Goal: Task Accomplishment & Management: Manage account settings

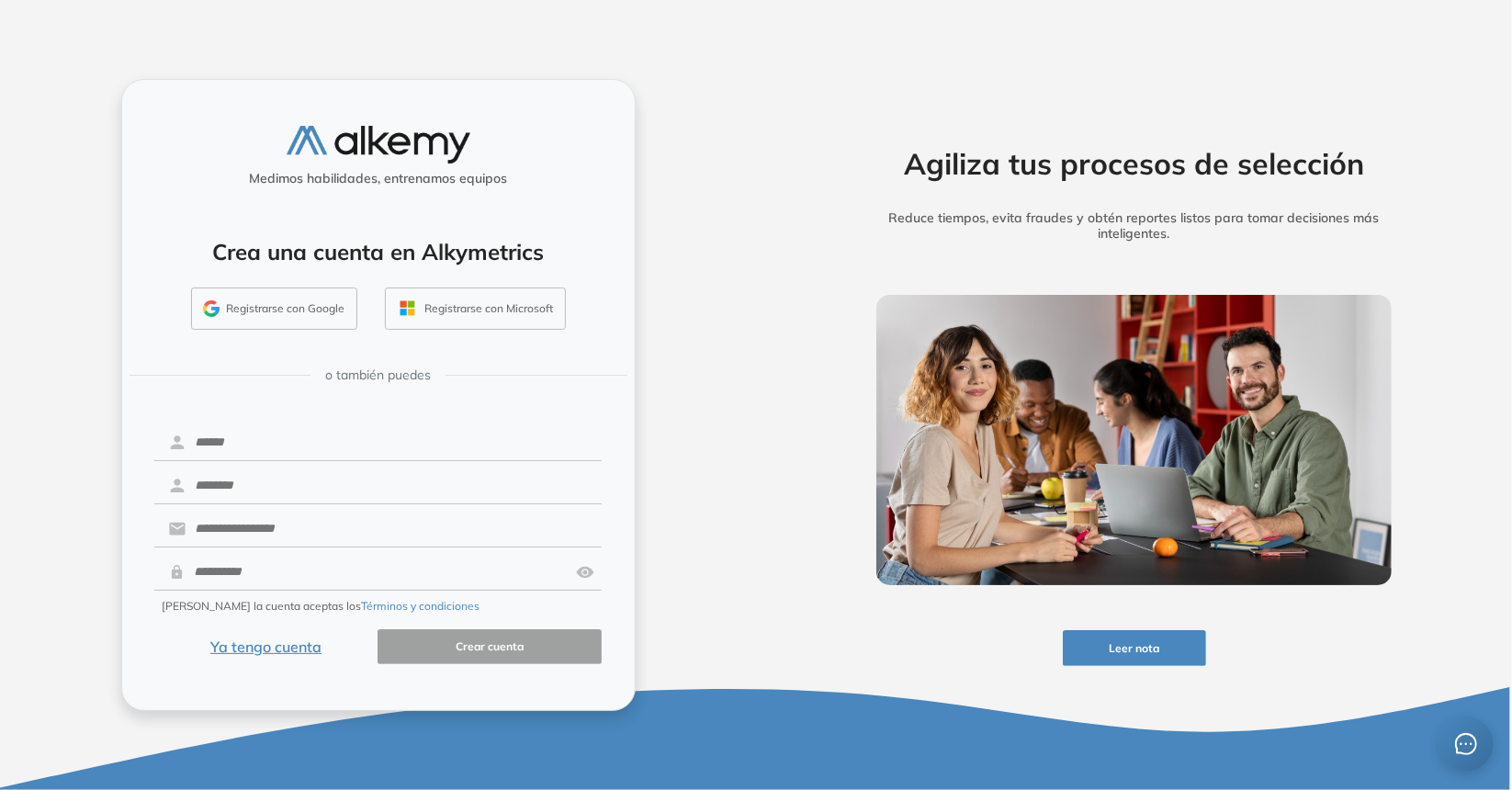
click at [259, 639] on button "Ya tengo cuenta" at bounding box center [266, 647] width 224 height 36
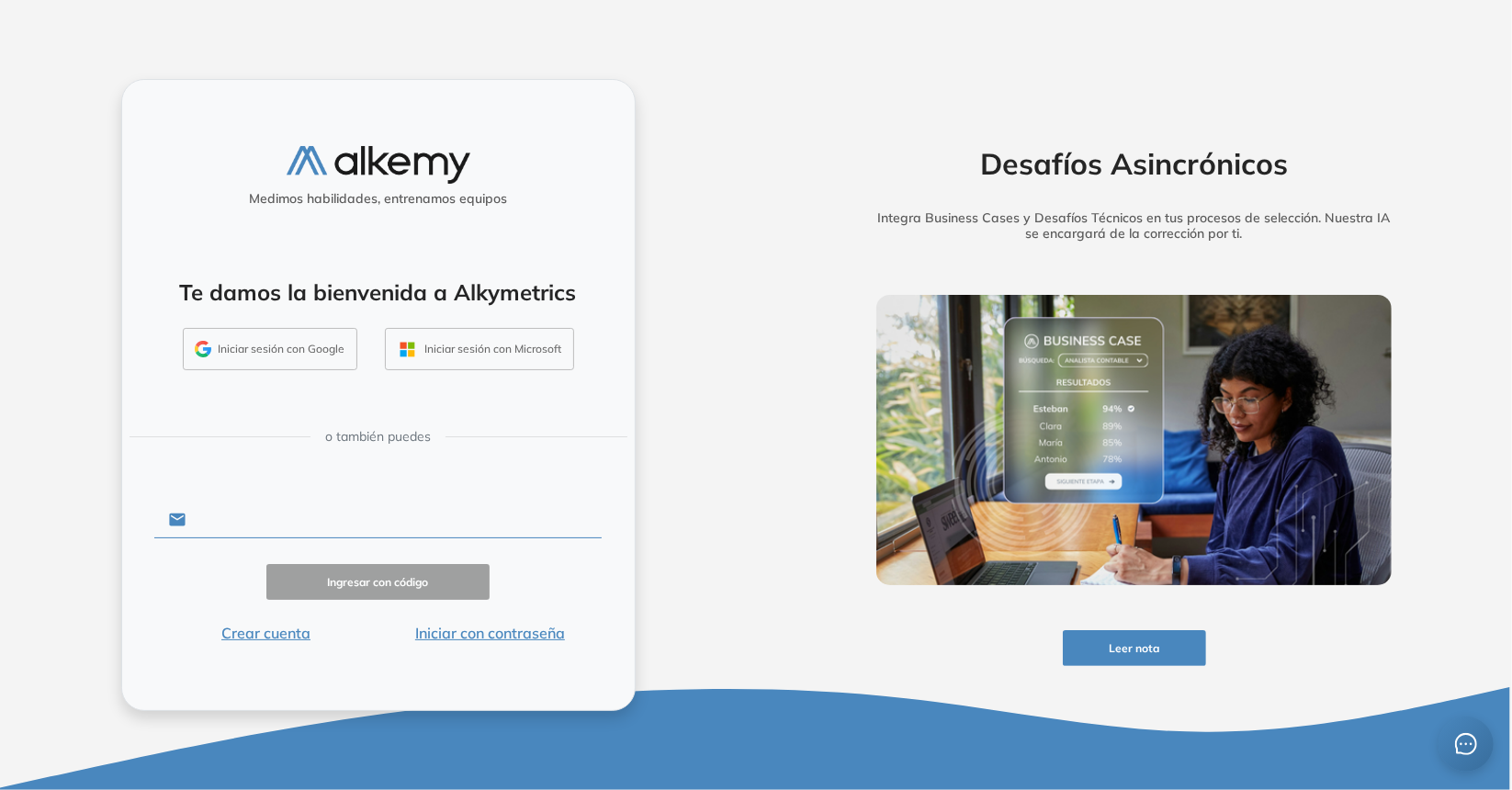
click at [302, 528] on input "text" at bounding box center [393, 519] width 416 height 35
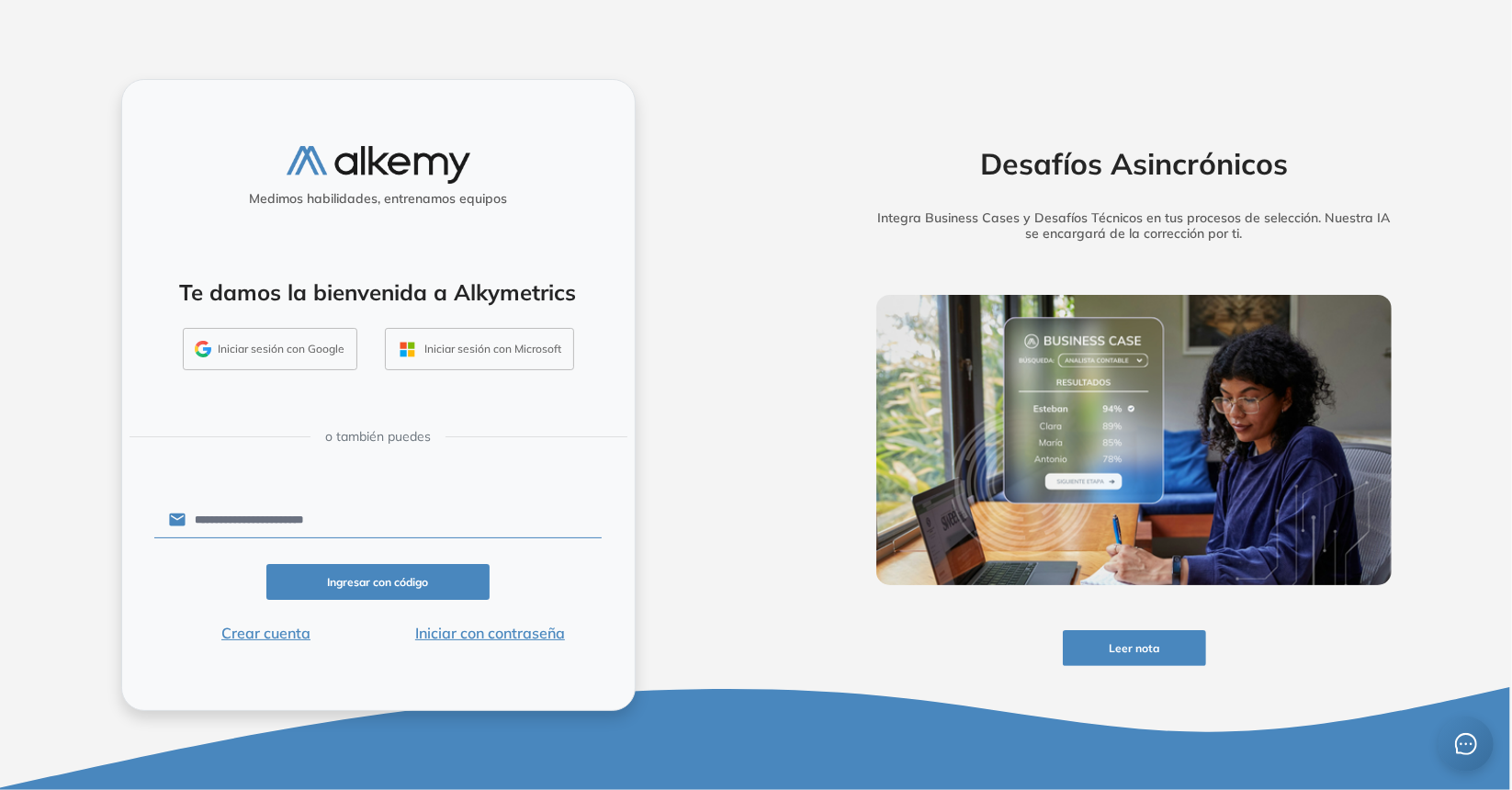
type input "**********"
click at [470, 635] on button "Iniciar con contraseña" at bounding box center [489, 633] width 224 height 22
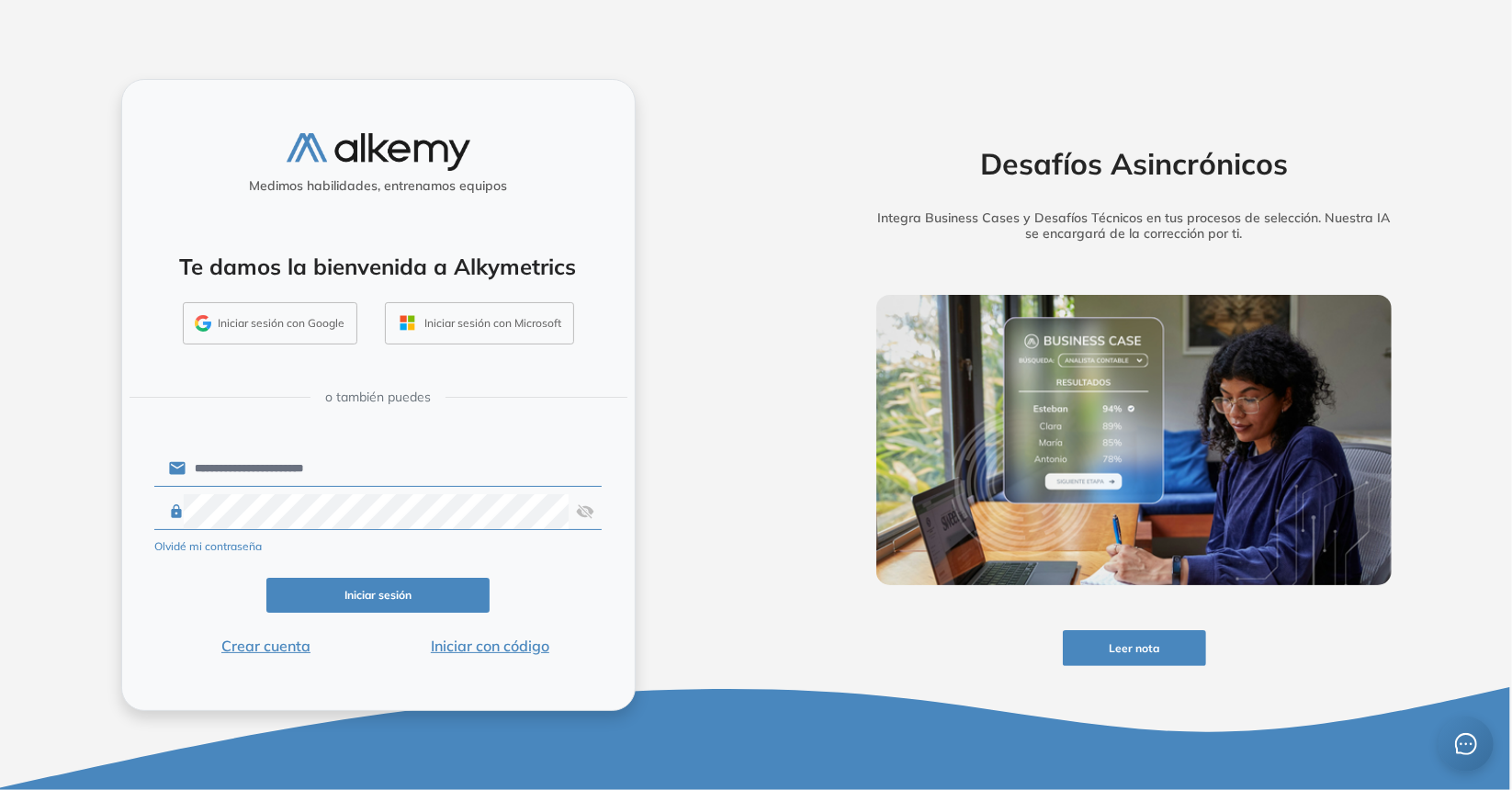
click at [579, 514] on img at bounding box center [584, 512] width 18 height 35
click at [296, 610] on button "Iniciar sesión" at bounding box center [378, 596] width 224 height 36
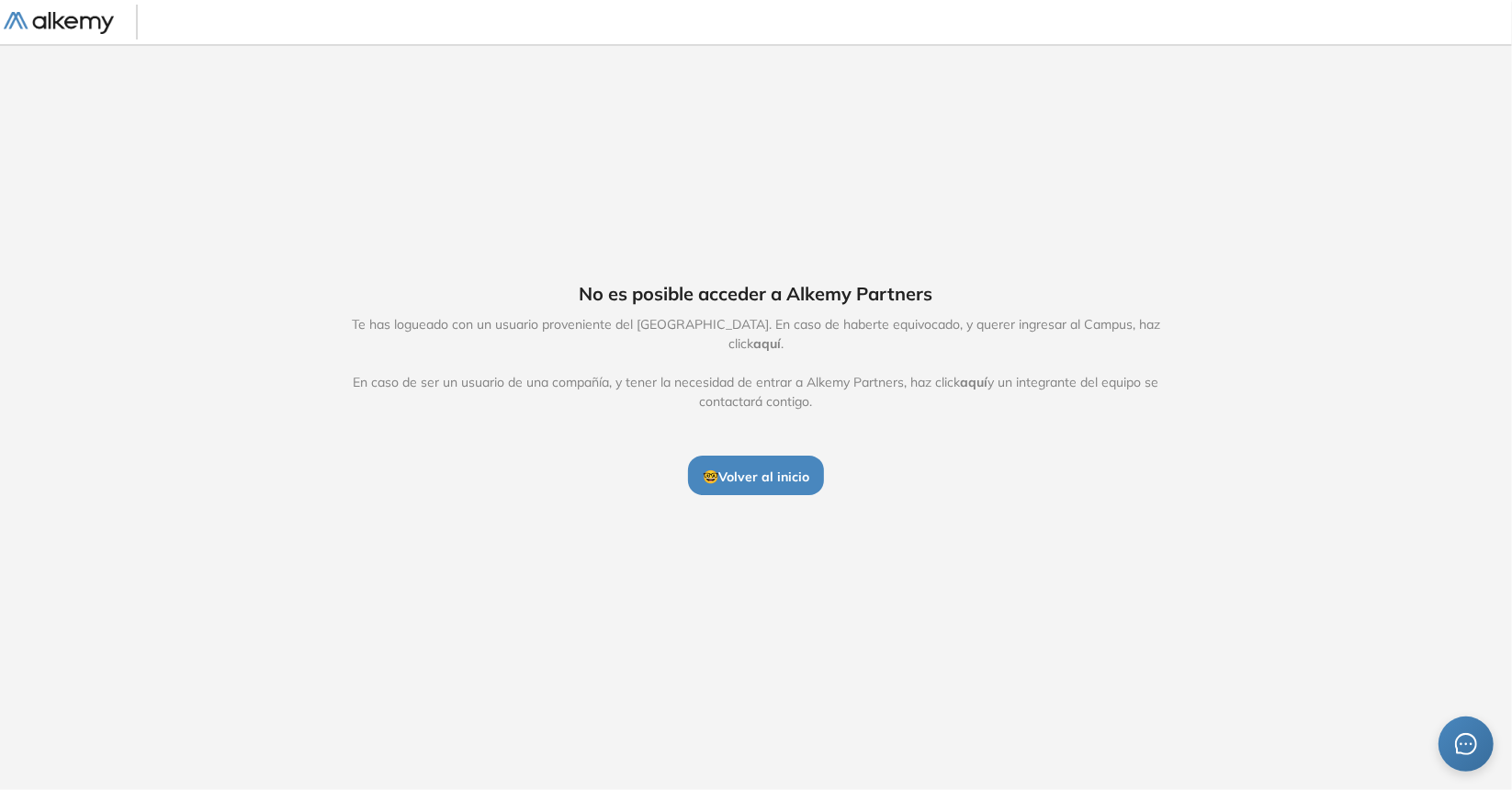
click at [781, 336] on span "aquí" at bounding box center [766, 343] width 27 height 16
